Goal: Find specific page/section: Find specific page/section

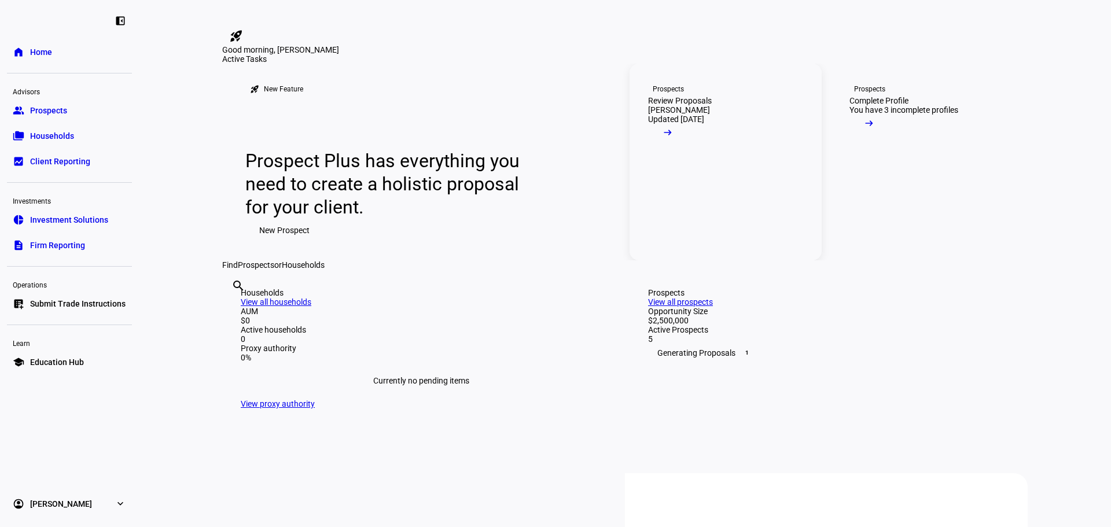
click at [674, 138] on mat-icon "arrow_right_alt" at bounding box center [668, 133] width 12 height 12
